Goal: Find specific page/section: Find specific page/section

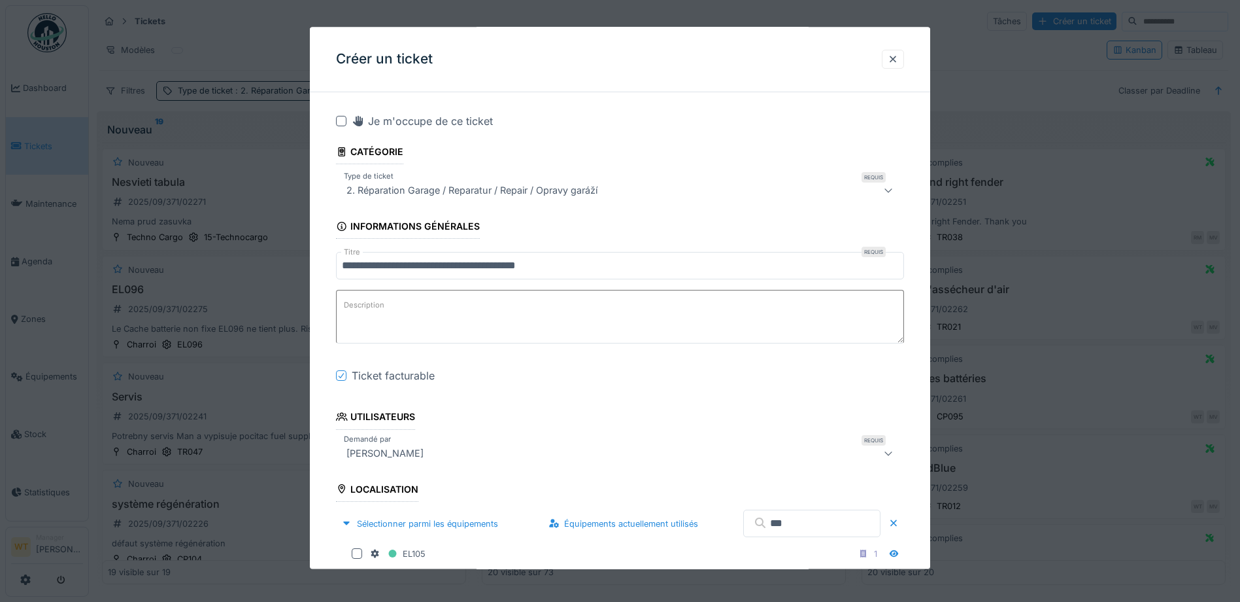
scroll to position [1308, 0]
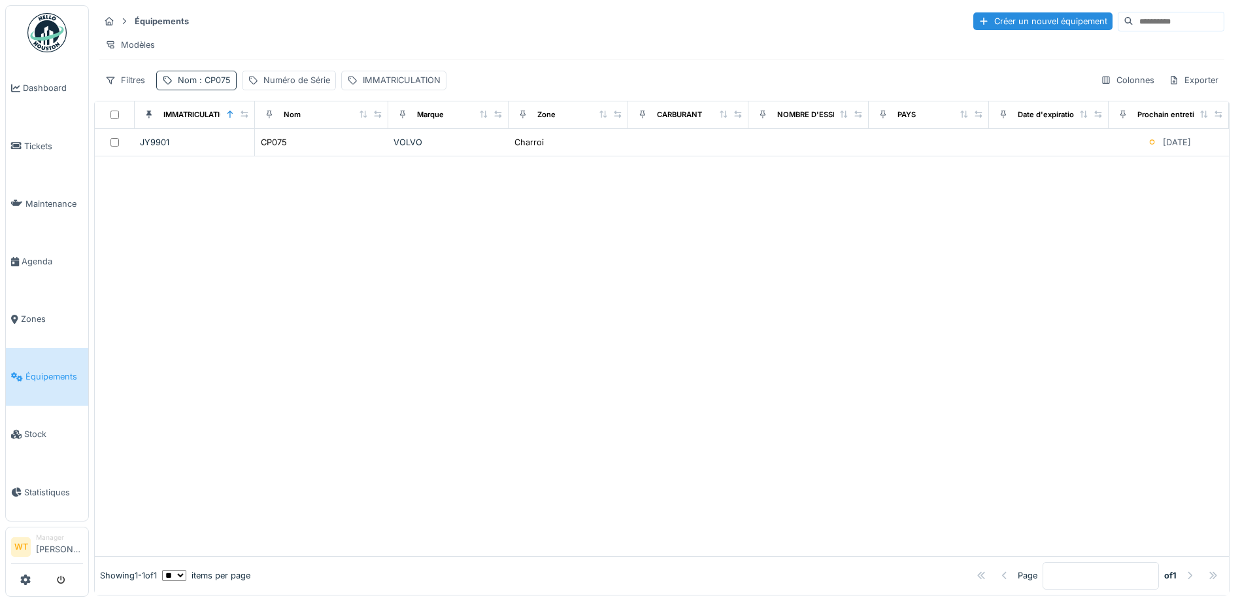
click at [207, 85] on span ": CP075" at bounding box center [214, 80] width 34 height 10
click at [282, 151] on icon at bounding box center [276, 152] width 10 height 9
click at [252, 156] on input "Nom" at bounding box center [227, 152] width 130 height 27
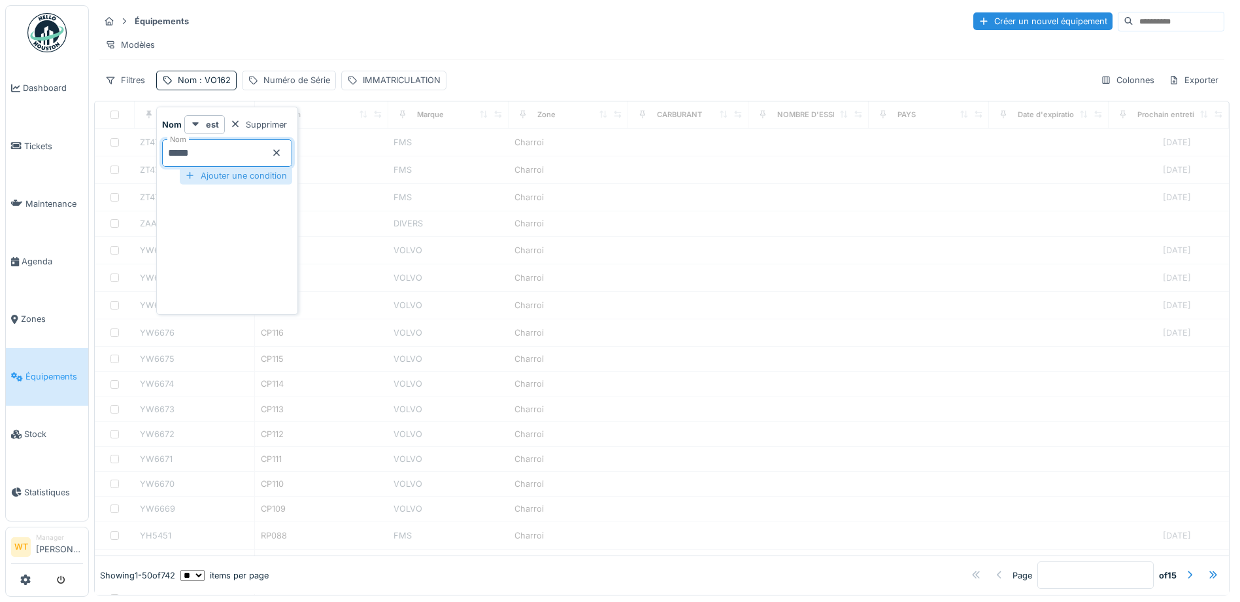
type input "*****"
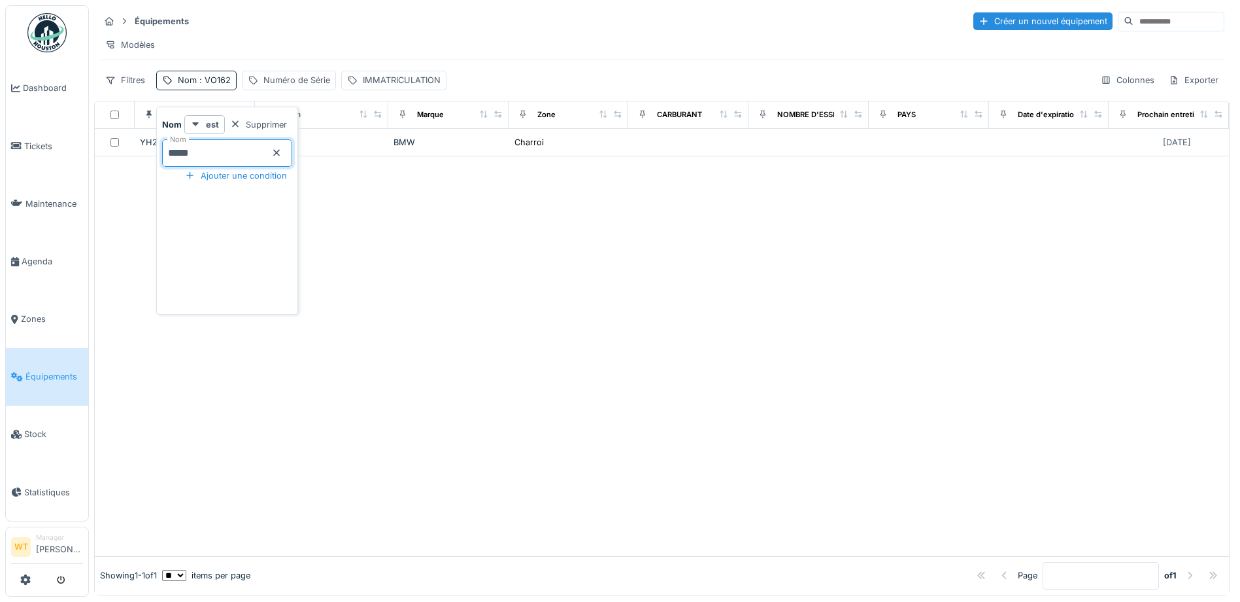
click at [339, 23] on div "Équipements Créer un nouvel équipement" at bounding box center [661, 21] width 1125 height 22
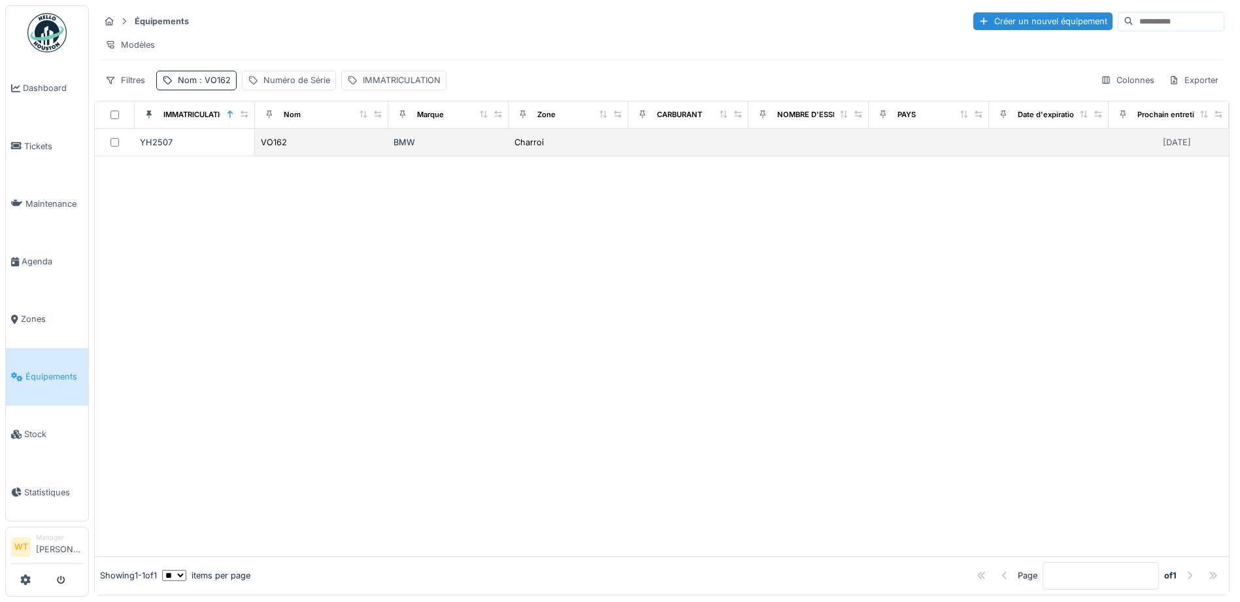
click at [393, 156] on td "BMW" at bounding box center [448, 142] width 120 height 27
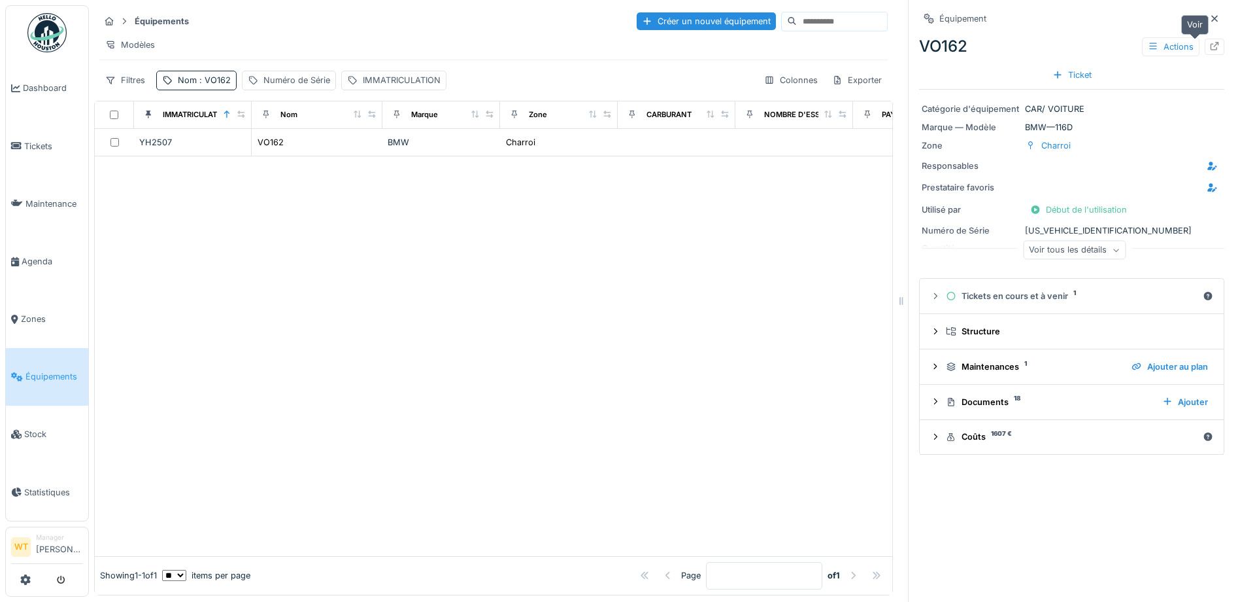
click at [1211, 44] on icon at bounding box center [1215, 46] width 9 height 9
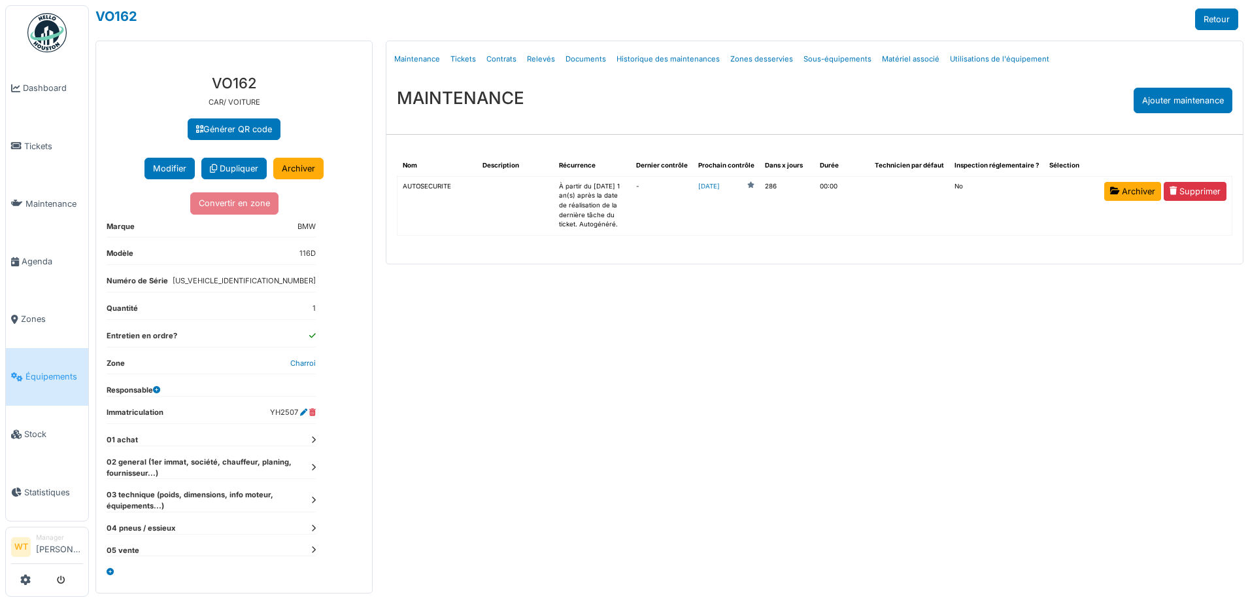
click at [311, 466] on dt "02 general (1er immat, société, chauffeur, planing, fournisseur...)" at bounding box center [211, 467] width 209 height 22
